Goal: Navigation & Orientation: Find specific page/section

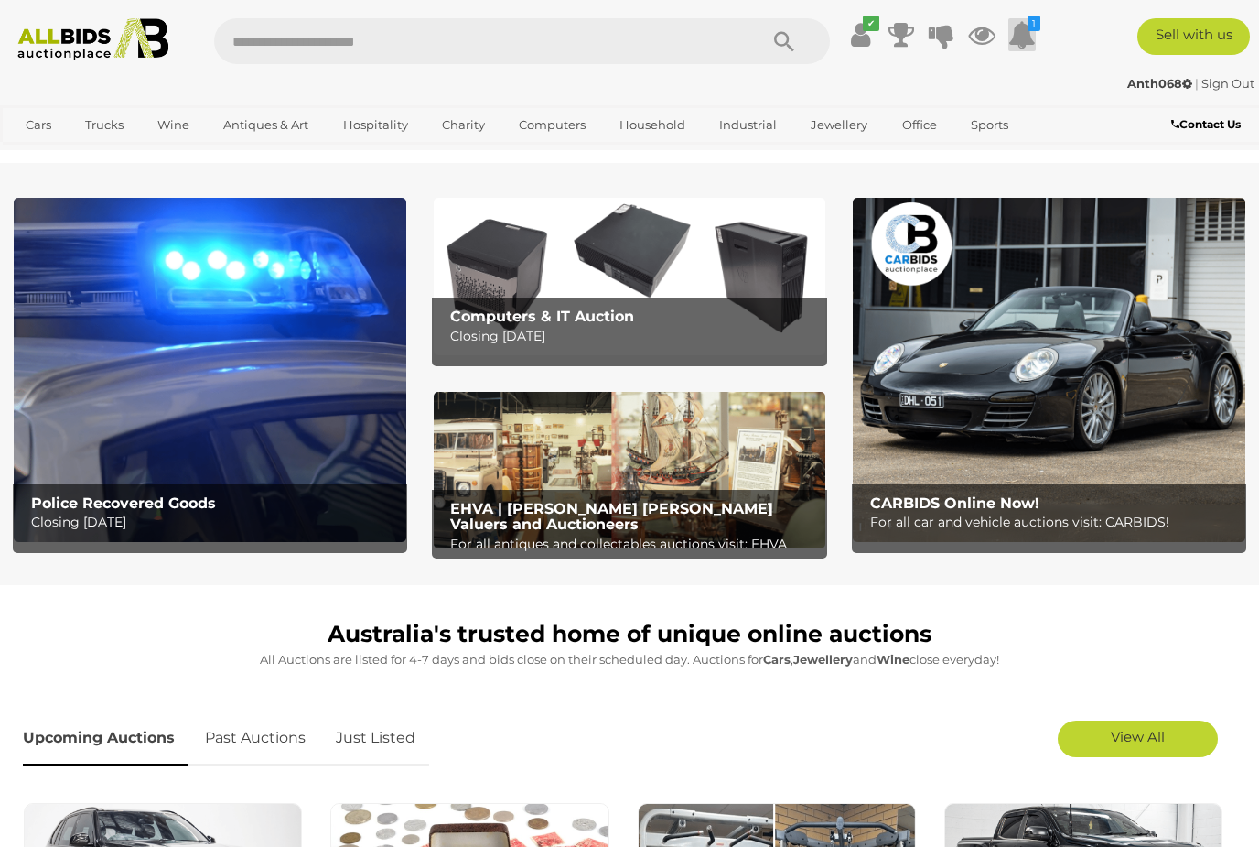
click at [1035, 31] on icon at bounding box center [1022, 34] width 27 height 33
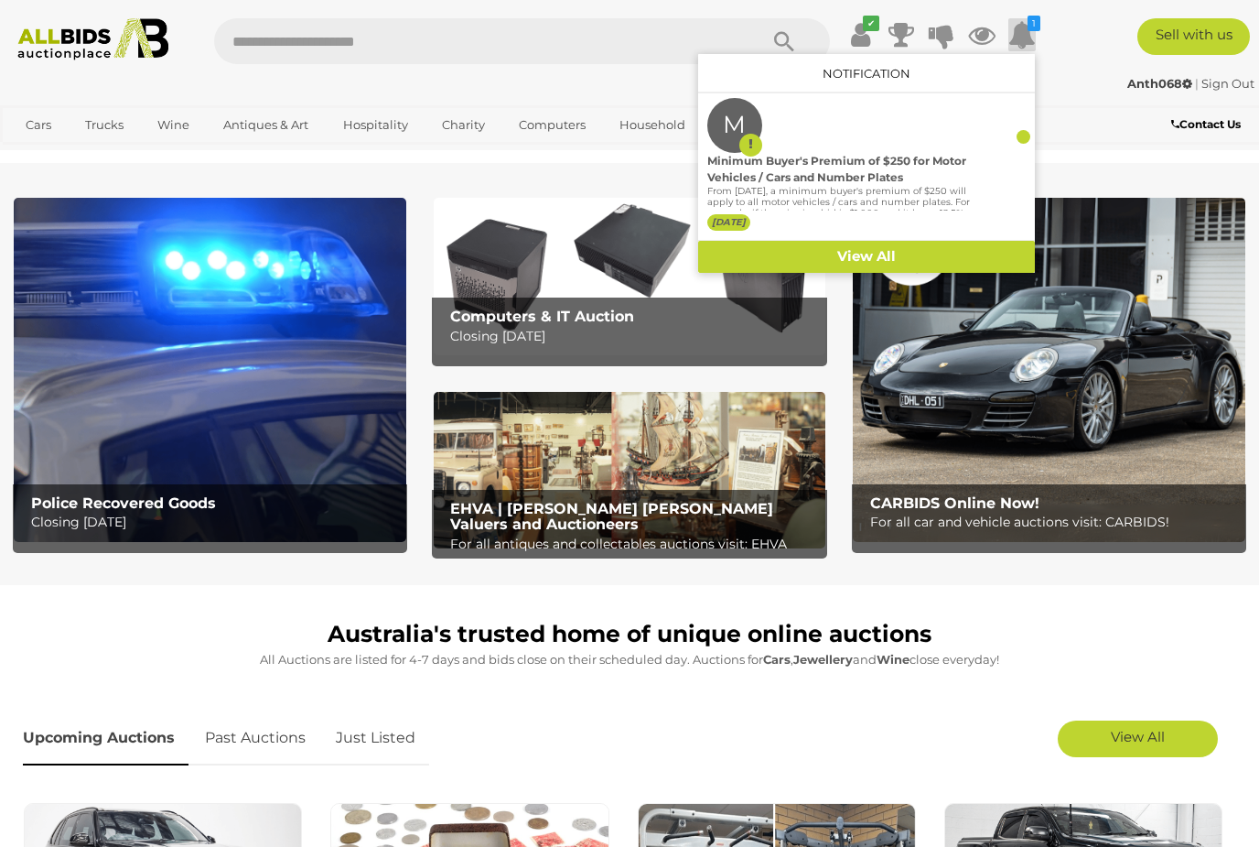
click at [1069, 130] on div "Contact Us" at bounding box center [1155, 126] width 210 height 25
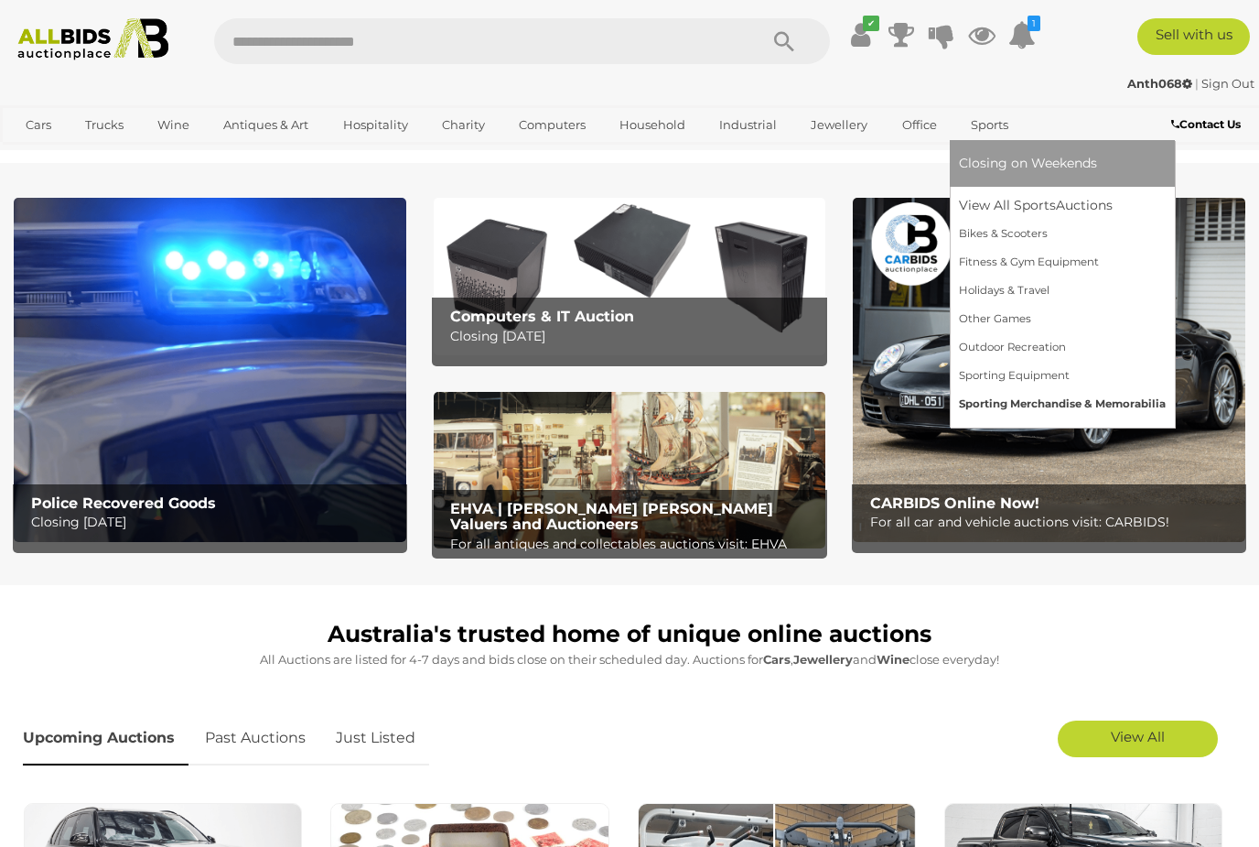
click at [1086, 406] on link "Sporting Merchandise & Memorabilia" at bounding box center [1062, 404] width 207 height 28
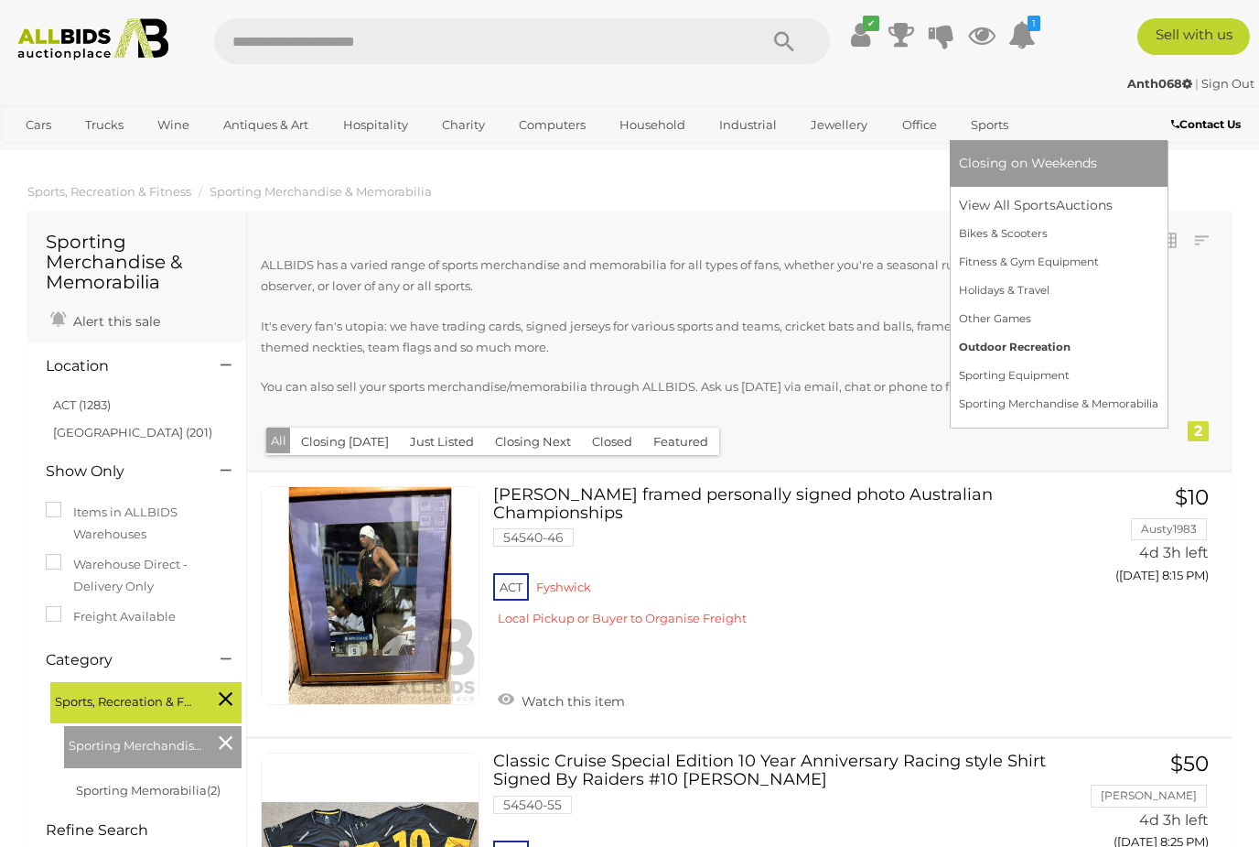
click at [1058, 352] on link "Outdoor Recreation" at bounding box center [1059, 347] width 200 height 28
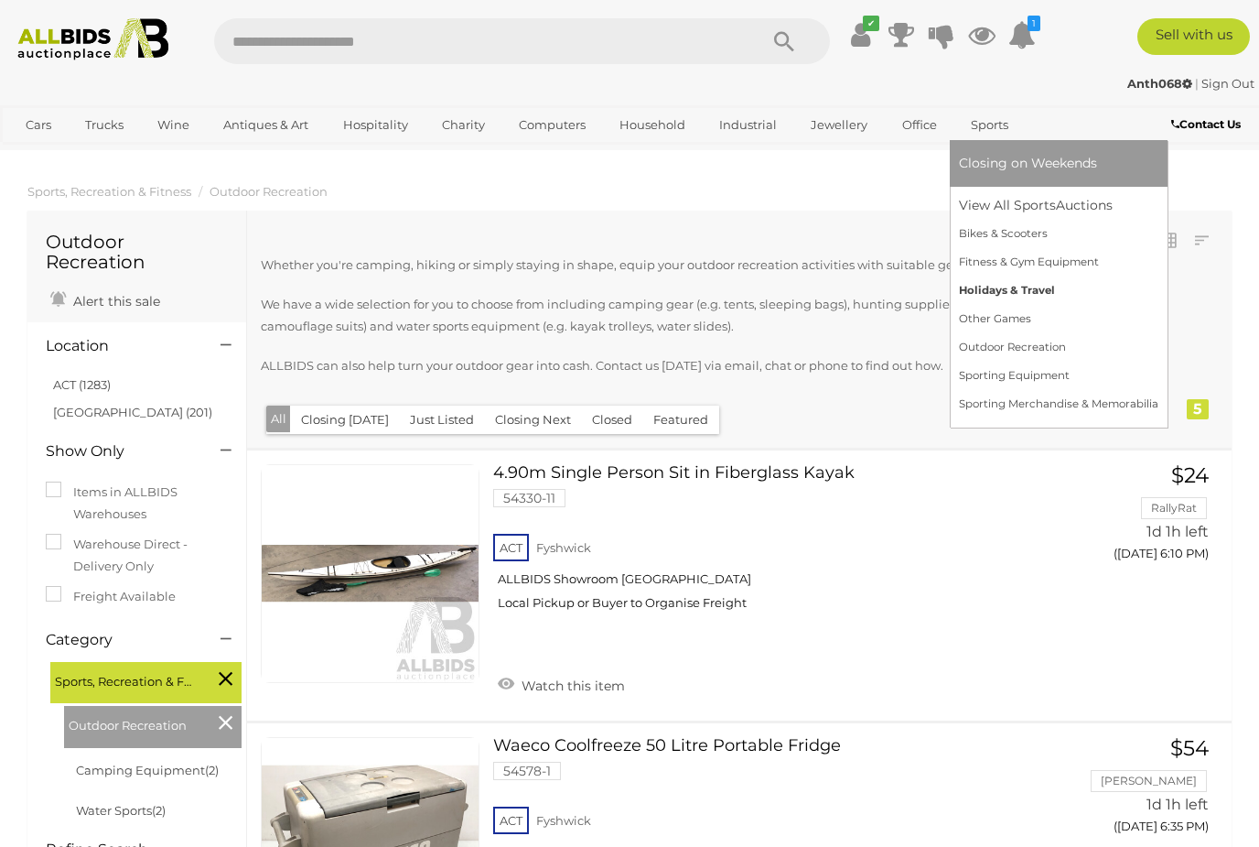
click at [1038, 291] on link "Holidays & Travel" at bounding box center [1059, 290] width 200 height 28
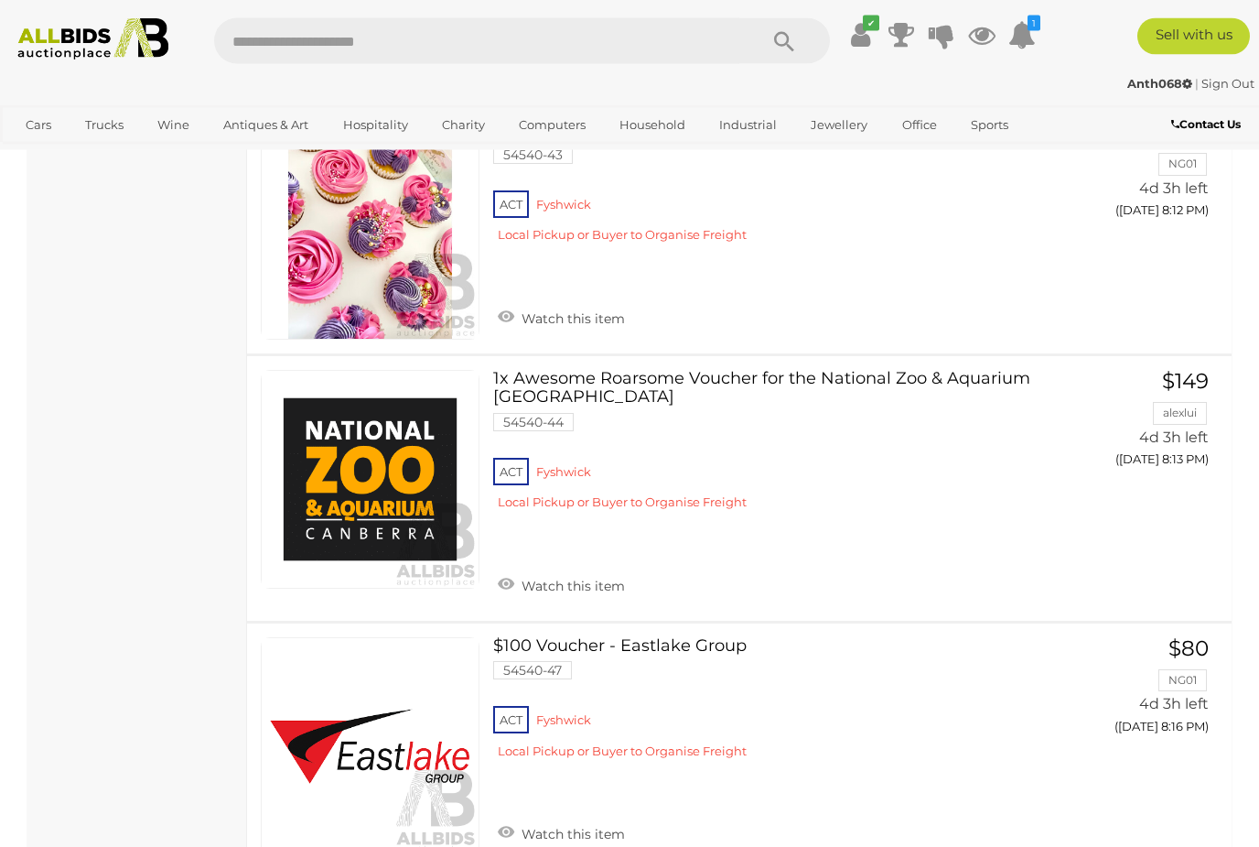
scroll to position [5136, 0]
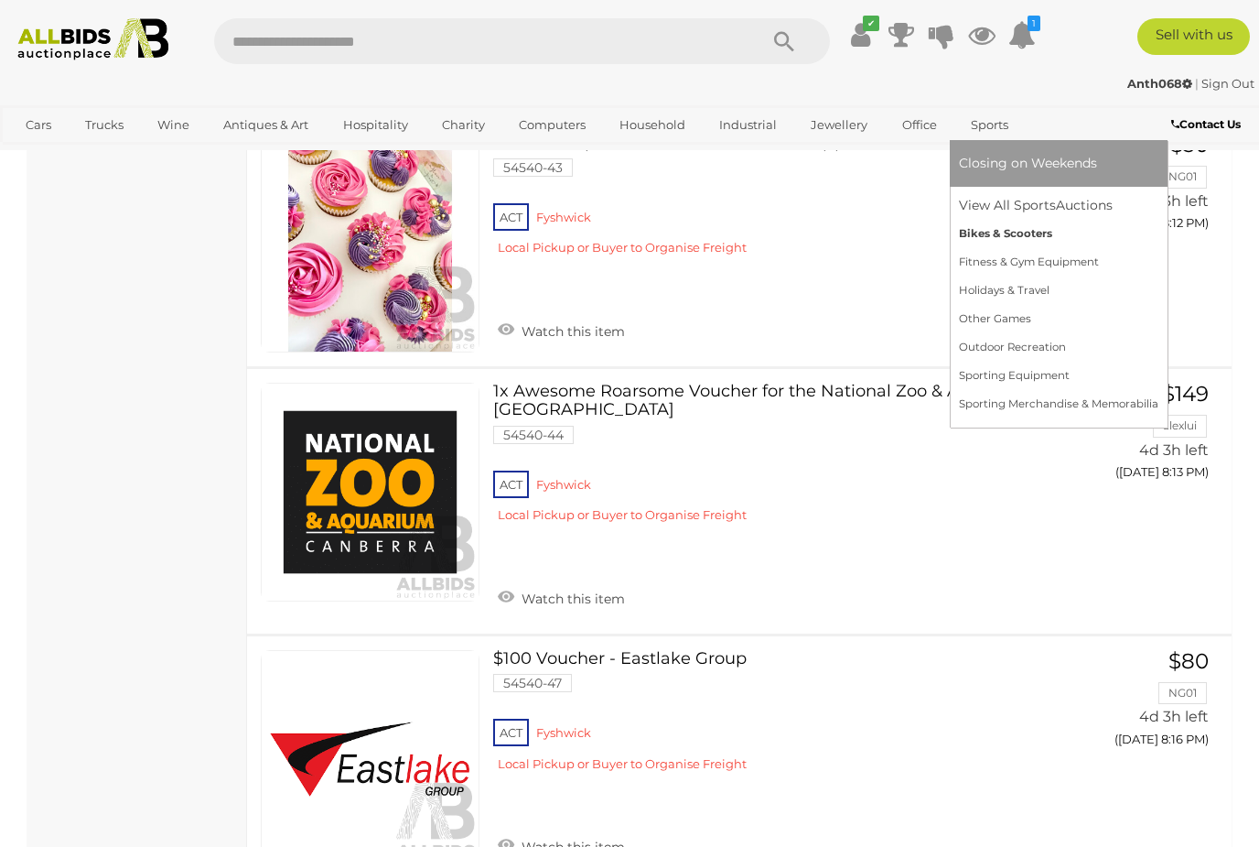
click at [1041, 238] on link "Bikes & Scooters" at bounding box center [1059, 234] width 200 height 28
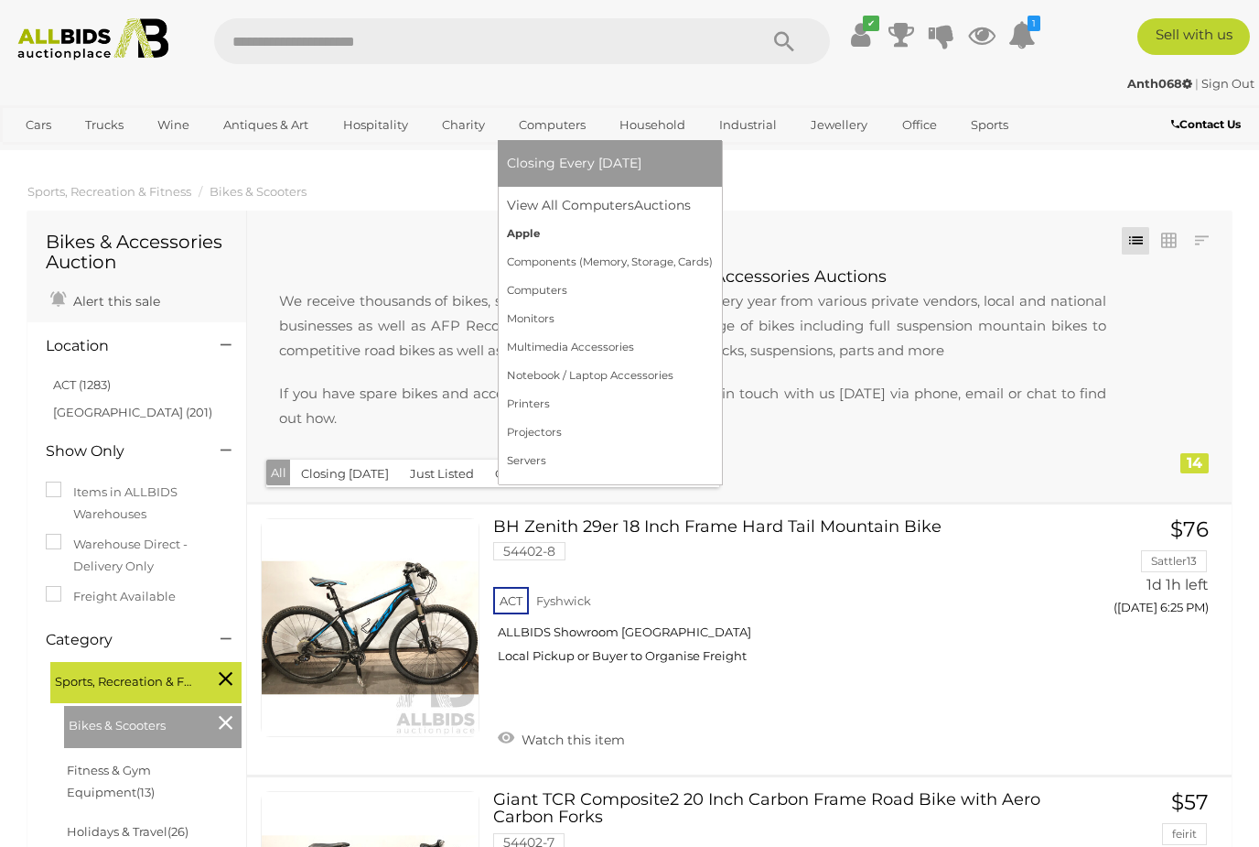
click at [539, 232] on link "Apple" at bounding box center [610, 234] width 206 height 28
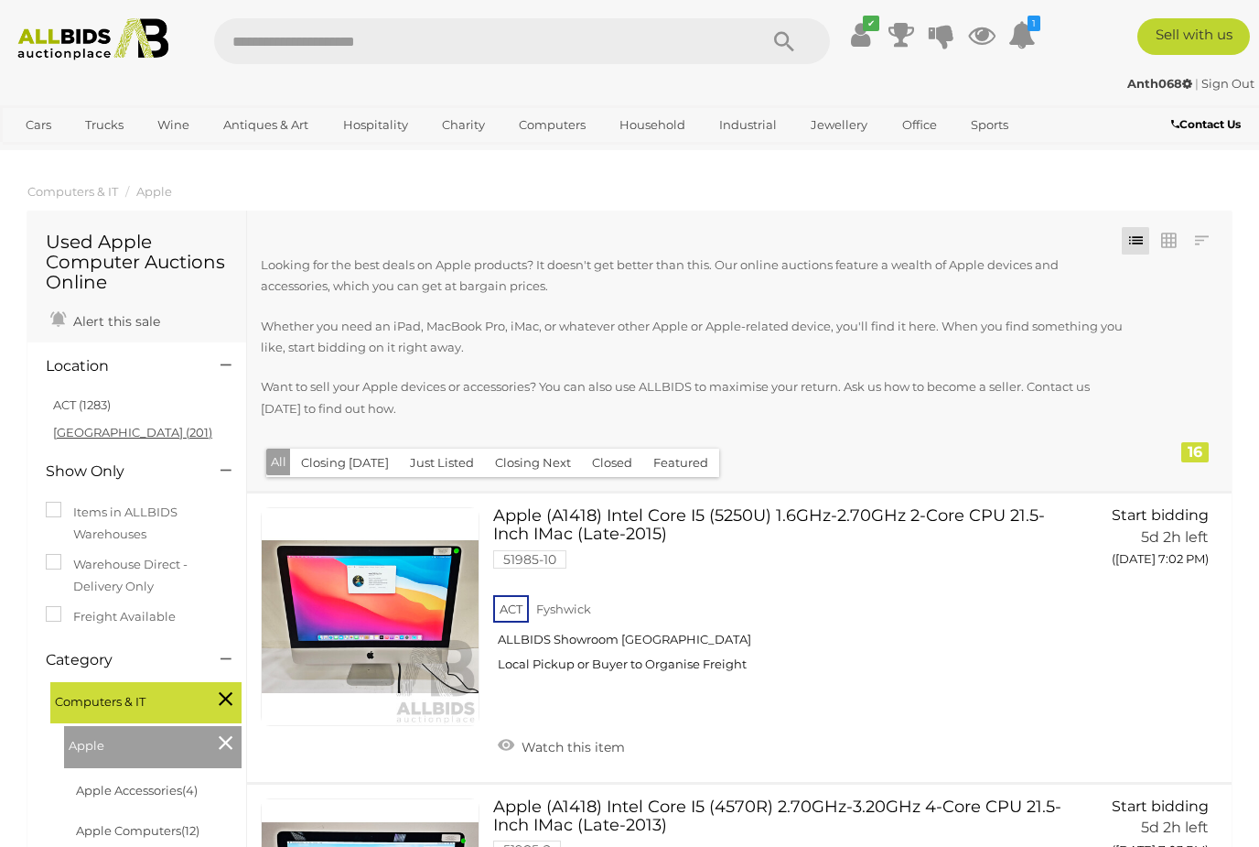
click at [92, 436] on link "[GEOGRAPHIC_DATA] (201)" at bounding box center [132, 432] width 159 height 15
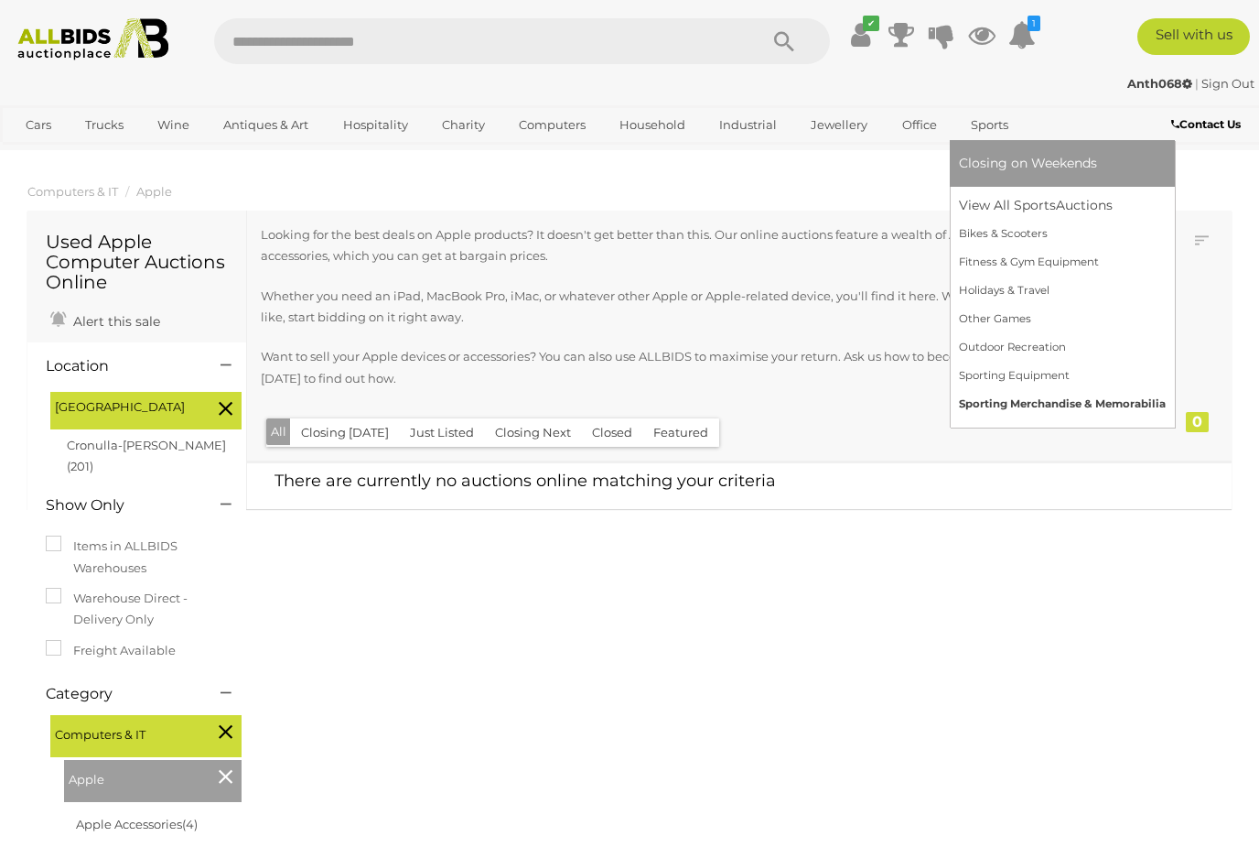
click at [1044, 405] on link "Sporting Merchandise & Memorabilia" at bounding box center [1062, 404] width 207 height 28
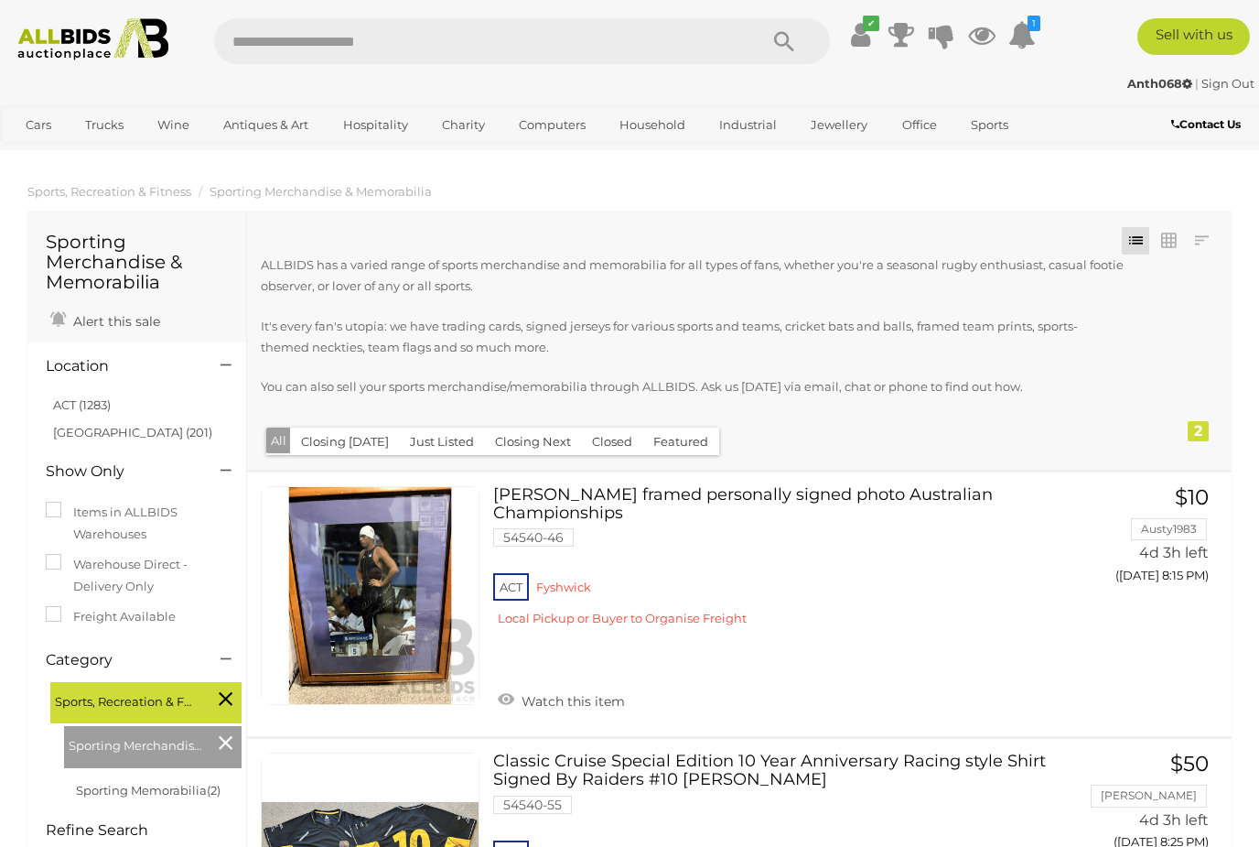
click at [135, 524] on label "Items in ALLBIDS Warehouses" at bounding box center [137, 523] width 182 height 43
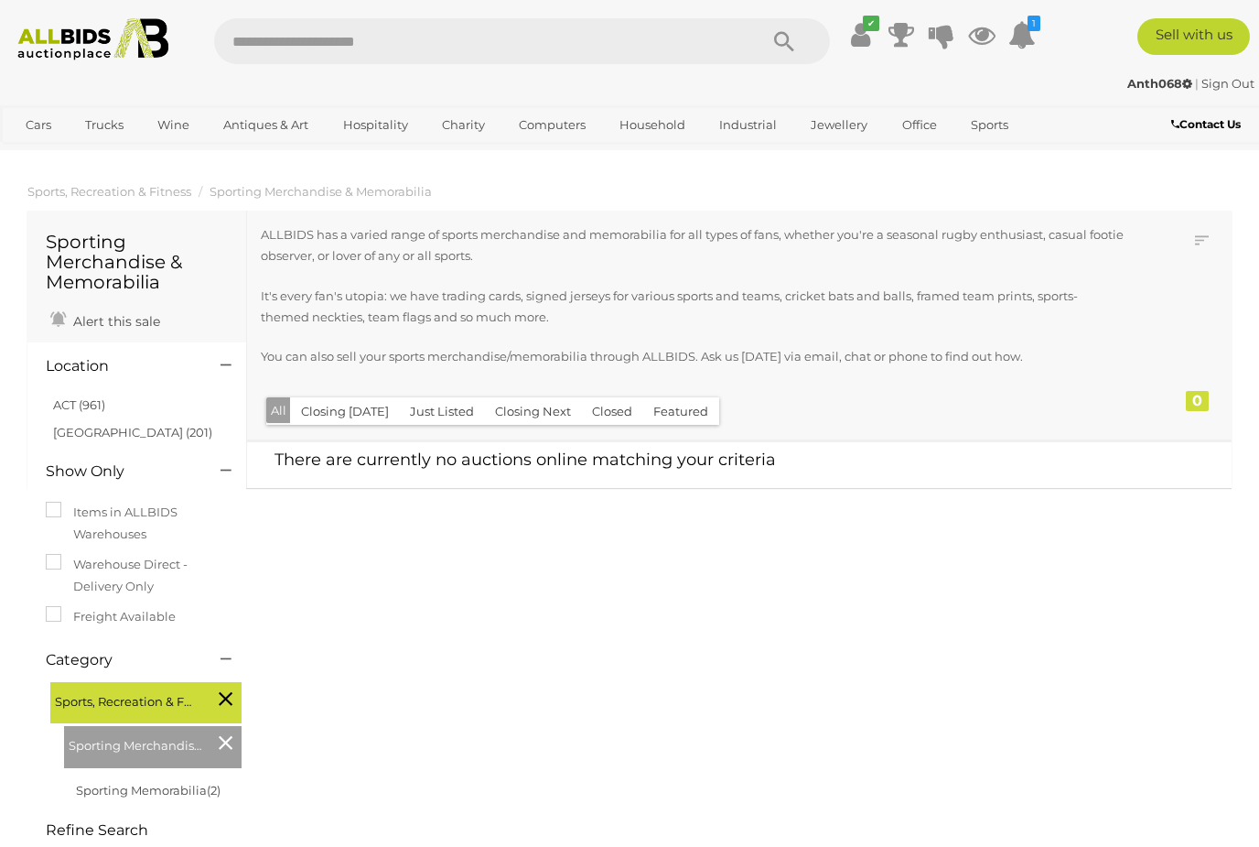
click at [141, 523] on label "Items in ALLBIDS Warehouses" at bounding box center [137, 523] width 182 height 43
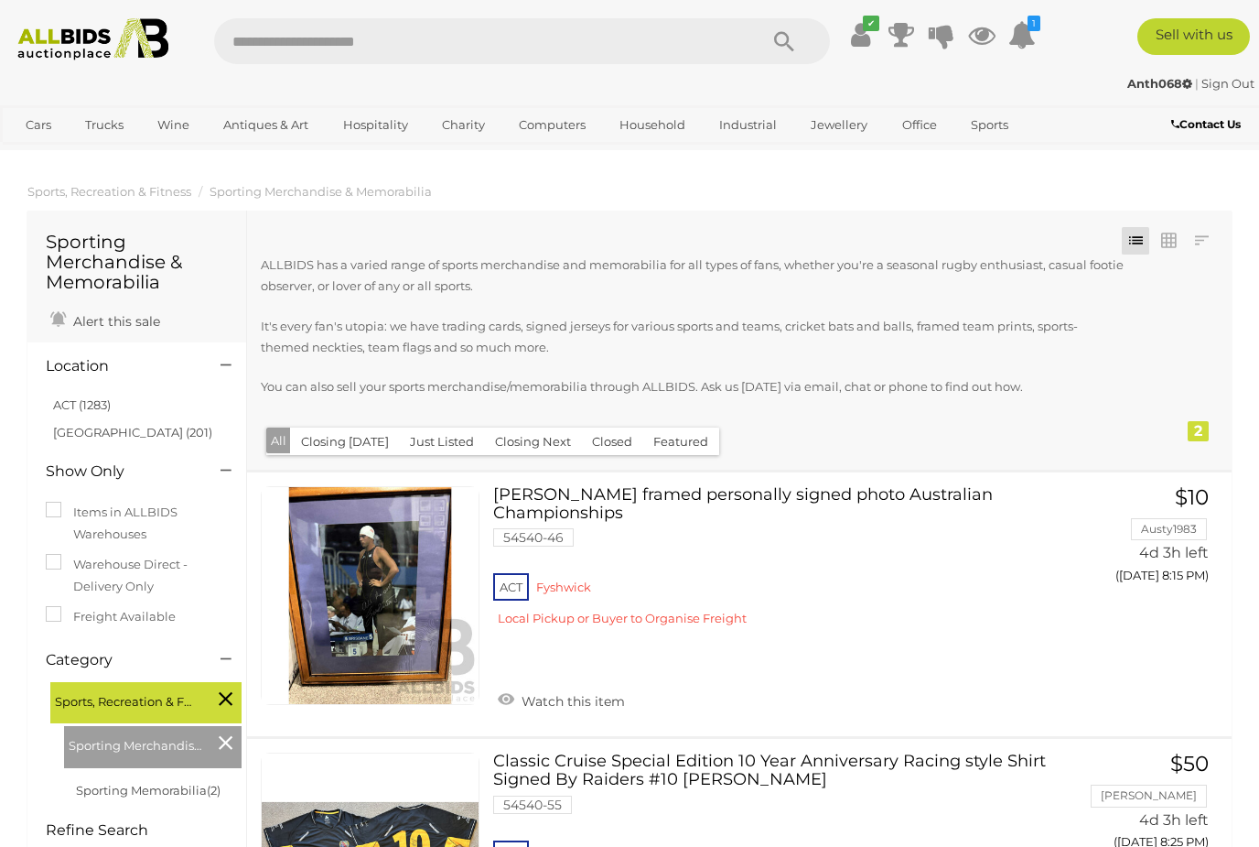
click at [164, 570] on label "Warehouse Direct - Delivery Only" at bounding box center [137, 575] width 182 height 43
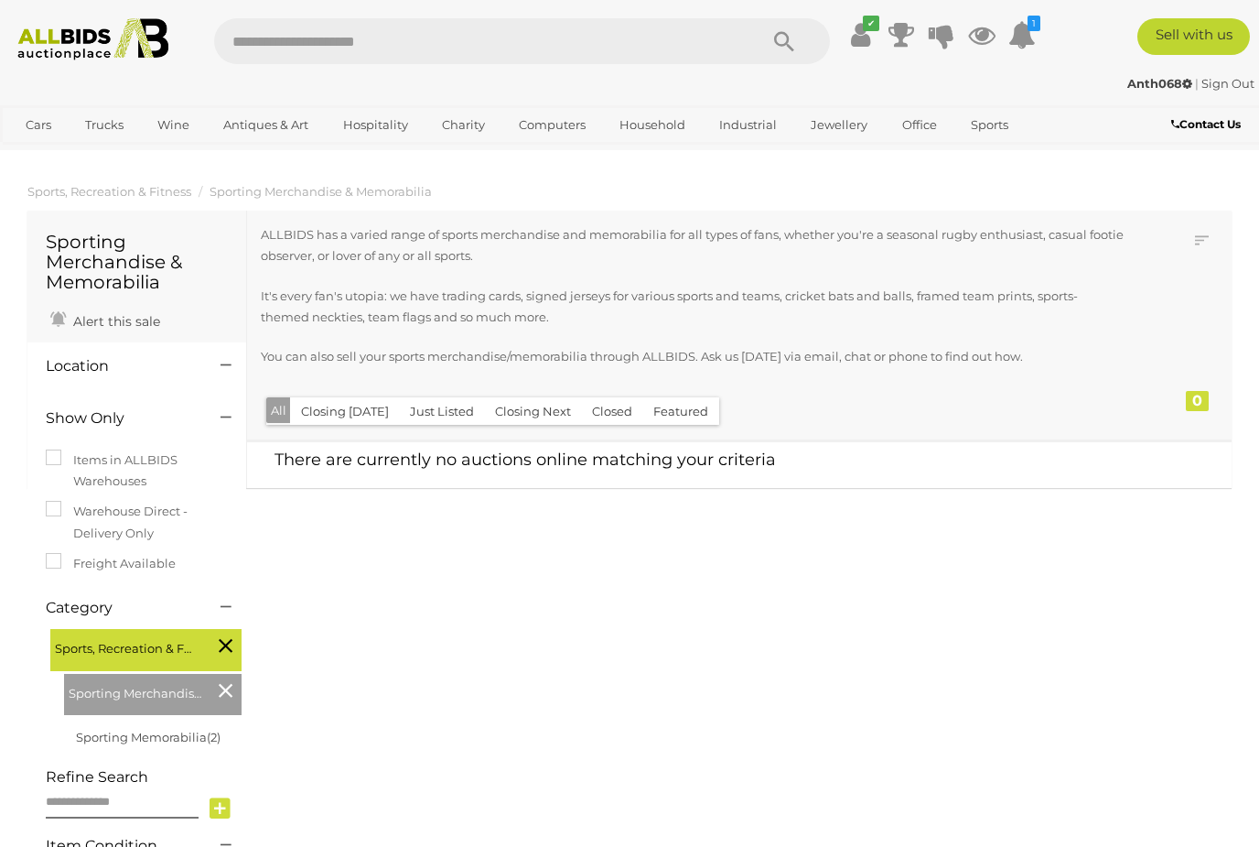
click at [219, 694] on icon at bounding box center [226, 690] width 14 height 24
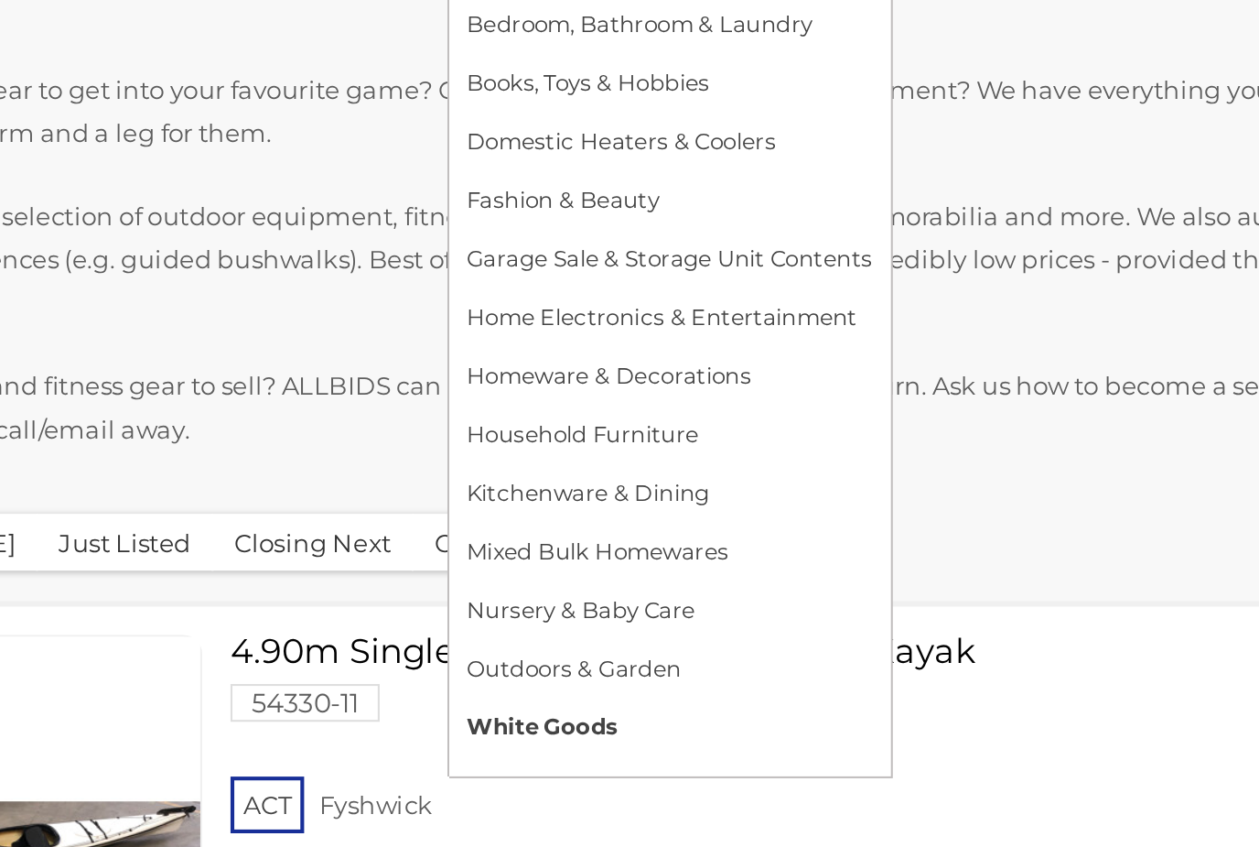
click at [608, 560] on link "White Goods" at bounding box center [706, 574] width 197 height 28
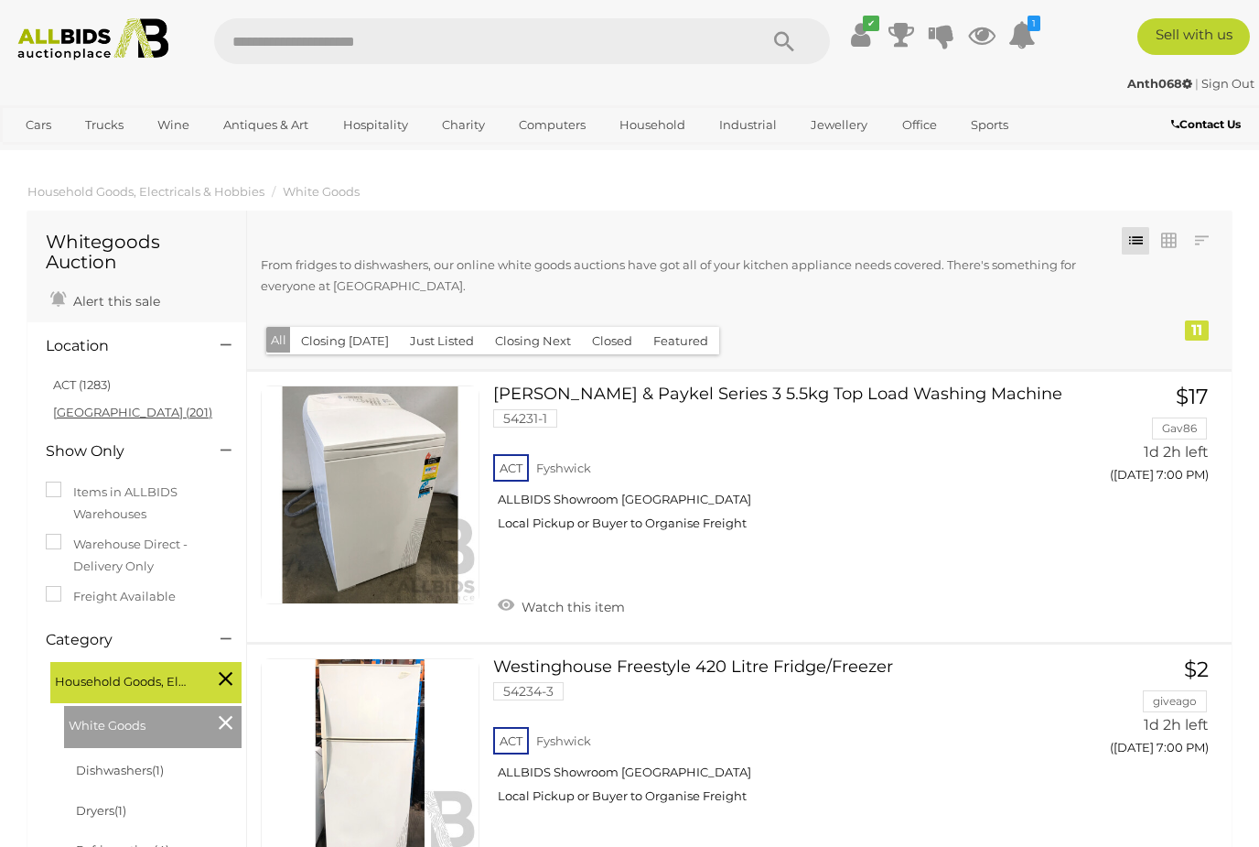
click at [90, 414] on link "[GEOGRAPHIC_DATA] (201)" at bounding box center [132, 412] width 159 height 15
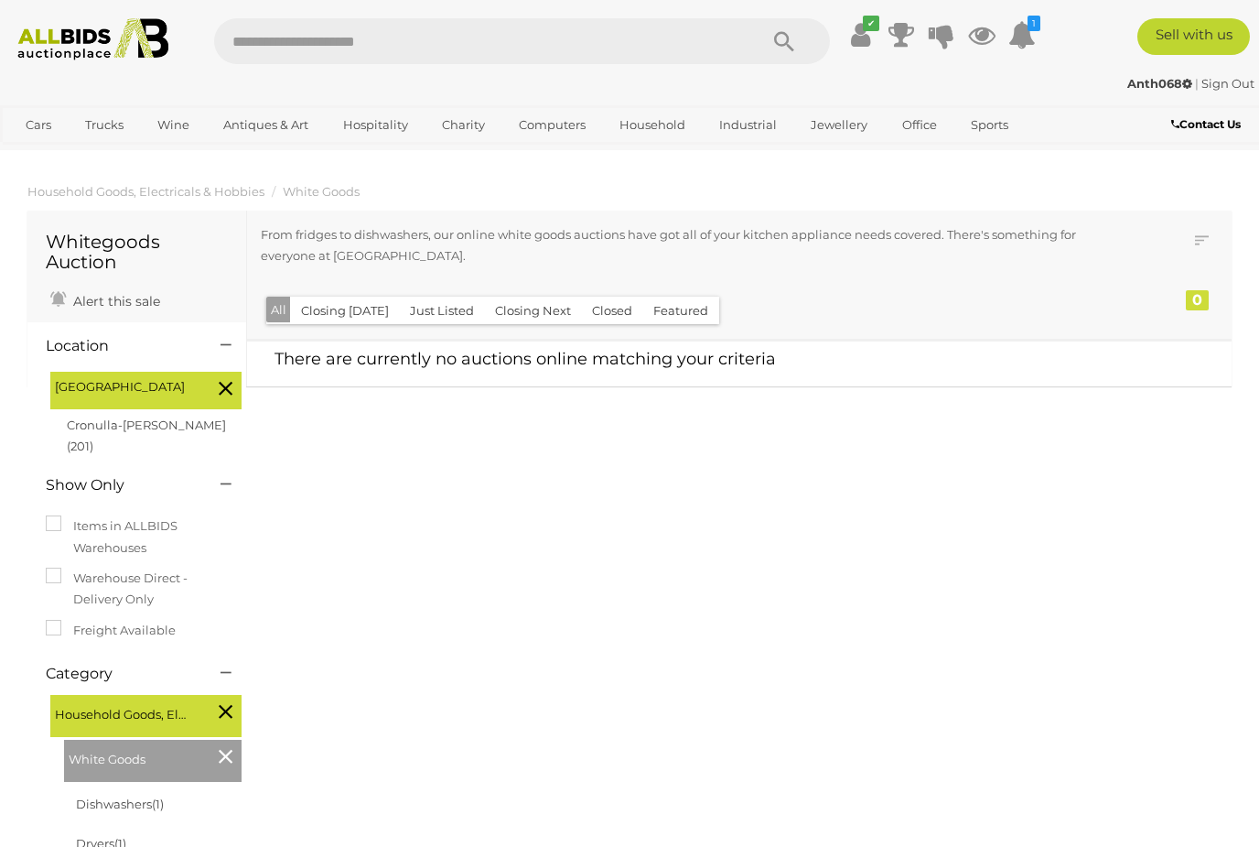
click at [332, 309] on button "Closing [DATE]" at bounding box center [345, 311] width 110 height 28
click at [693, 321] on button "Featured" at bounding box center [681, 311] width 77 height 28
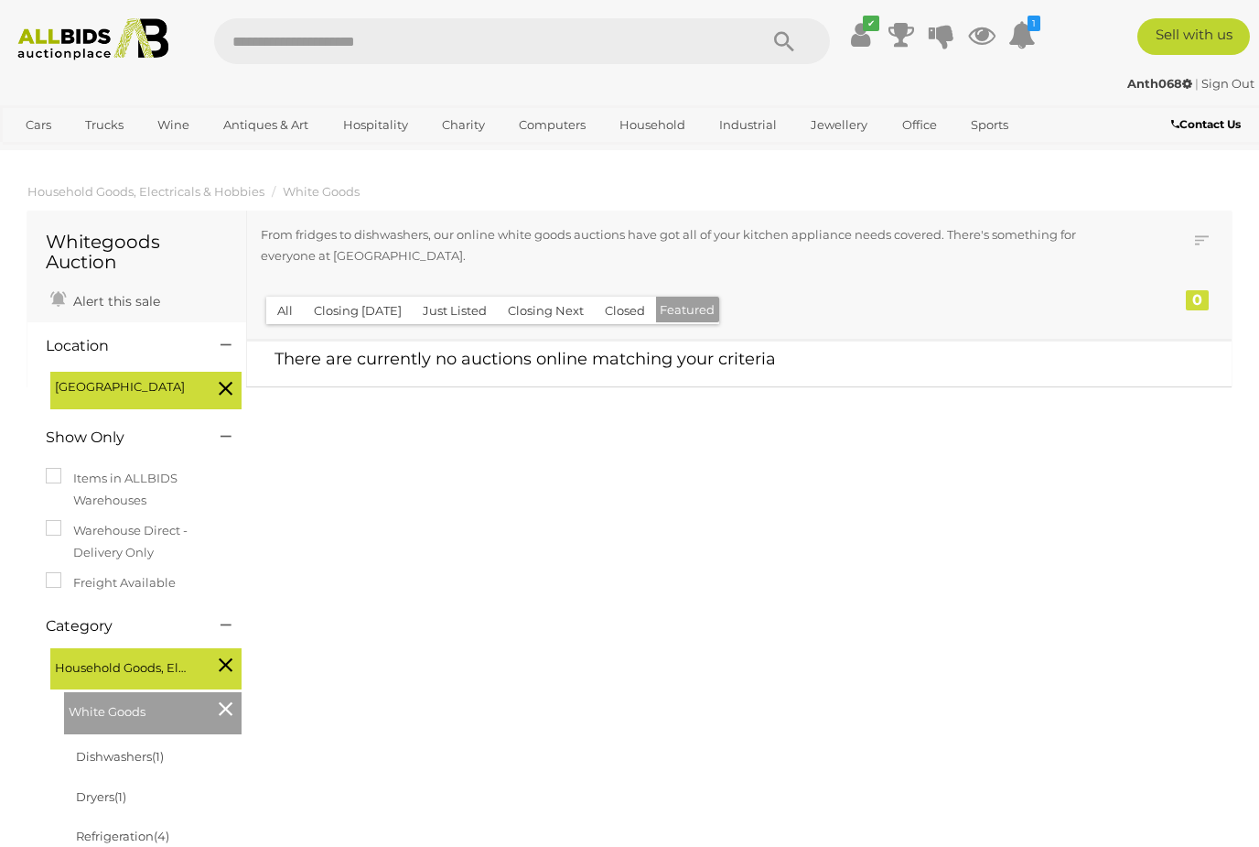
click at [622, 315] on button "Closed" at bounding box center [625, 311] width 62 height 28
